Goal: Information Seeking & Learning: Learn about a topic

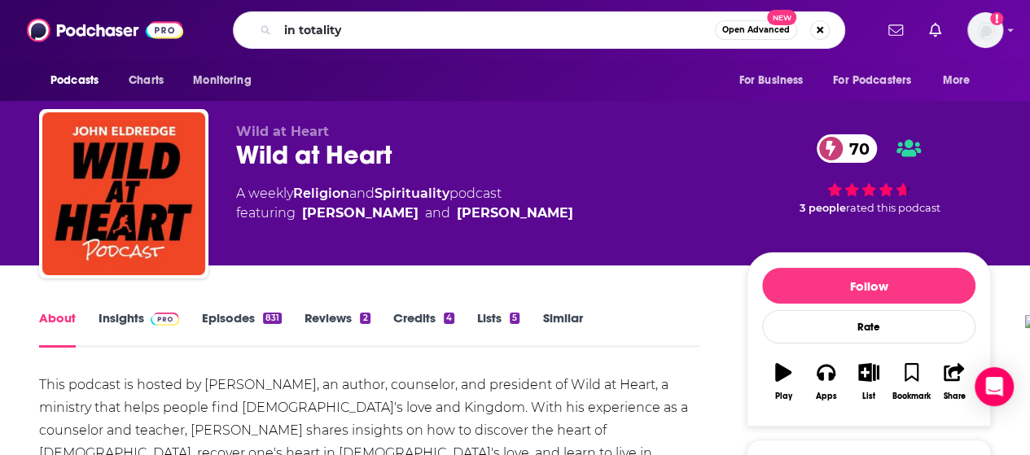
type input "in totality"
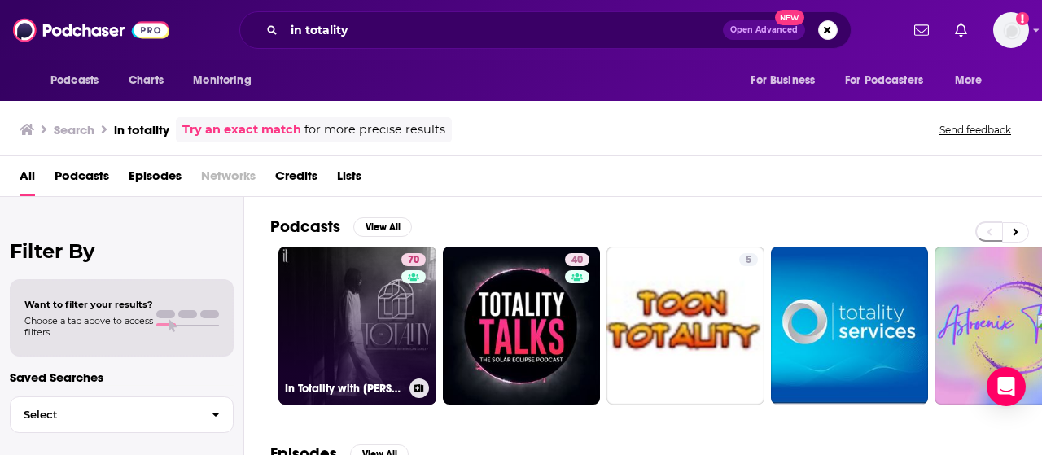
click at [388, 338] on link "70 In Totality with [PERSON_NAME]" at bounding box center [357, 326] width 158 height 158
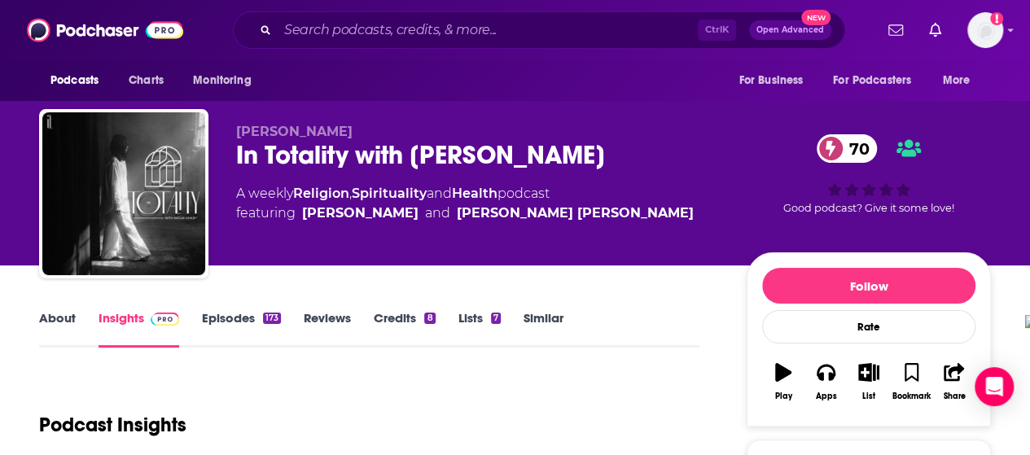
click at [60, 315] on link "About" at bounding box center [57, 328] width 37 height 37
